Goal: Task Accomplishment & Management: Manage account settings

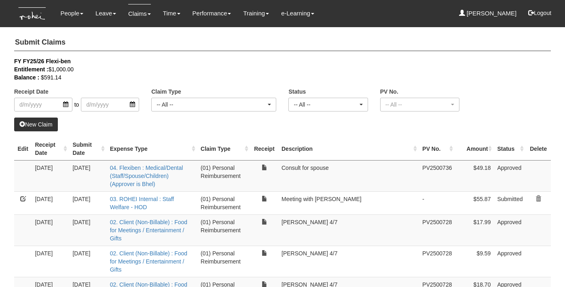
select select "50"
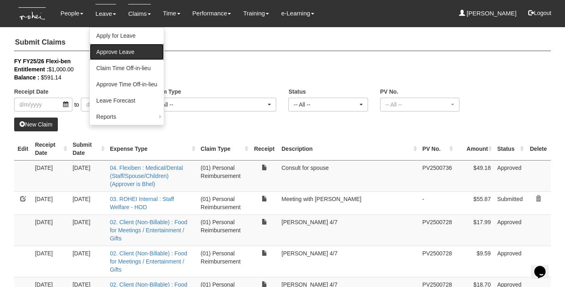
click at [113, 57] on link "Approve Leave" at bounding box center [127, 52] width 74 height 16
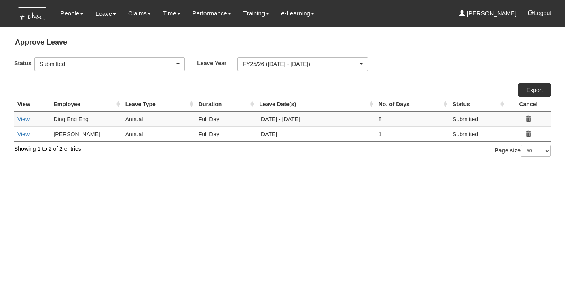
select select "50"
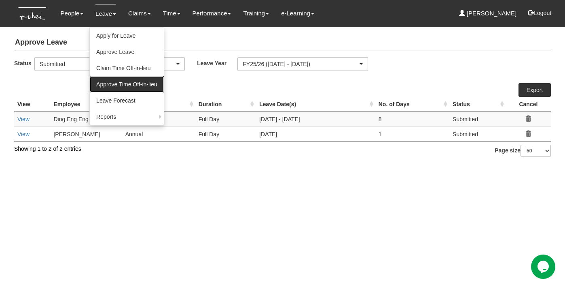
click at [104, 84] on link "Approve Time Off-in-lieu" at bounding box center [127, 84] width 74 height 16
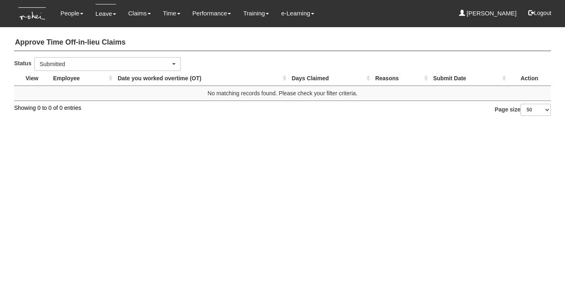
select select "50"
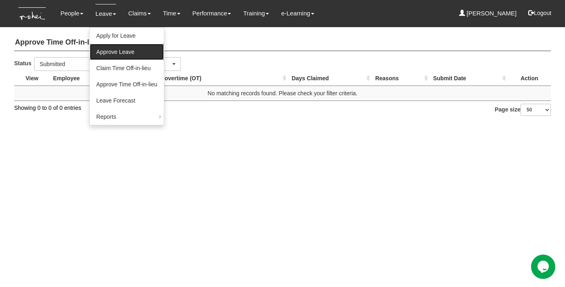
click at [104, 49] on link "Approve Leave" at bounding box center [127, 52] width 74 height 16
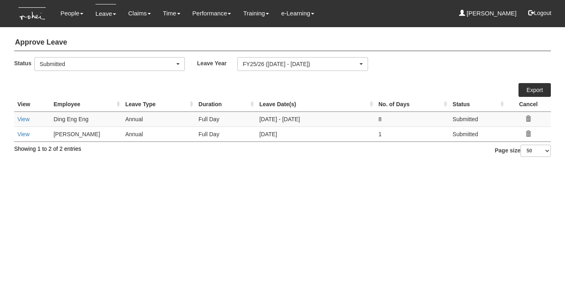
select select "50"
